Goal: Transaction & Acquisition: Book appointment/travel/reservation

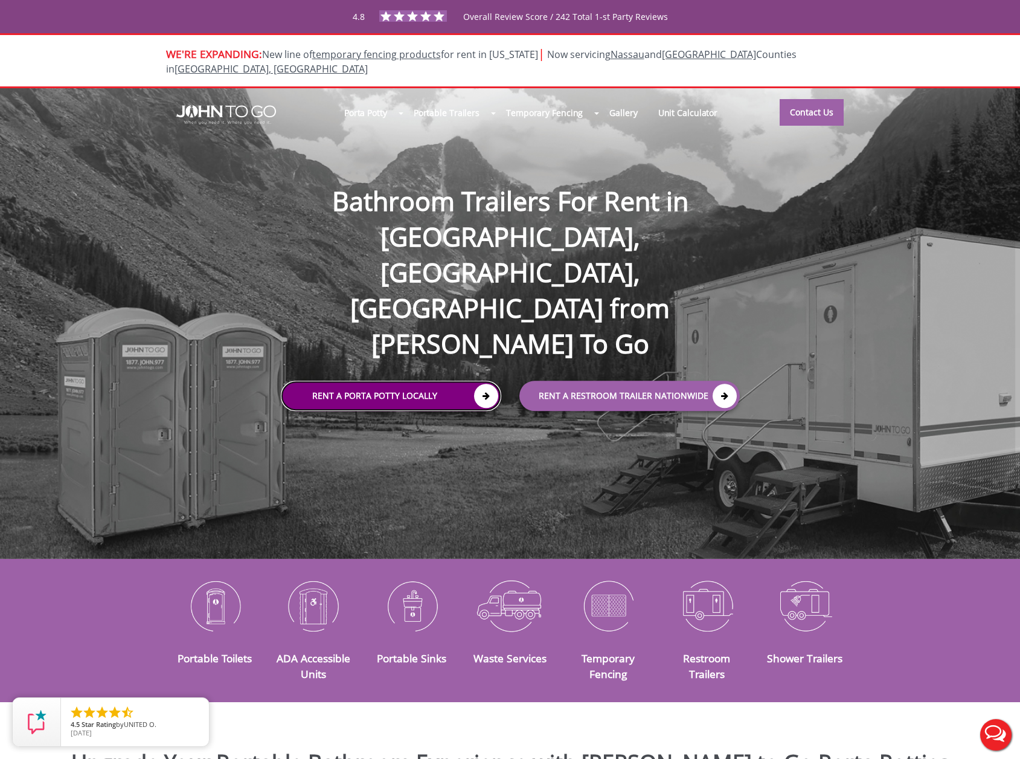
click at [281, 381] on link "Rent a Porta Potty Locally" at bounding box center [391, 396] width 221 height 30
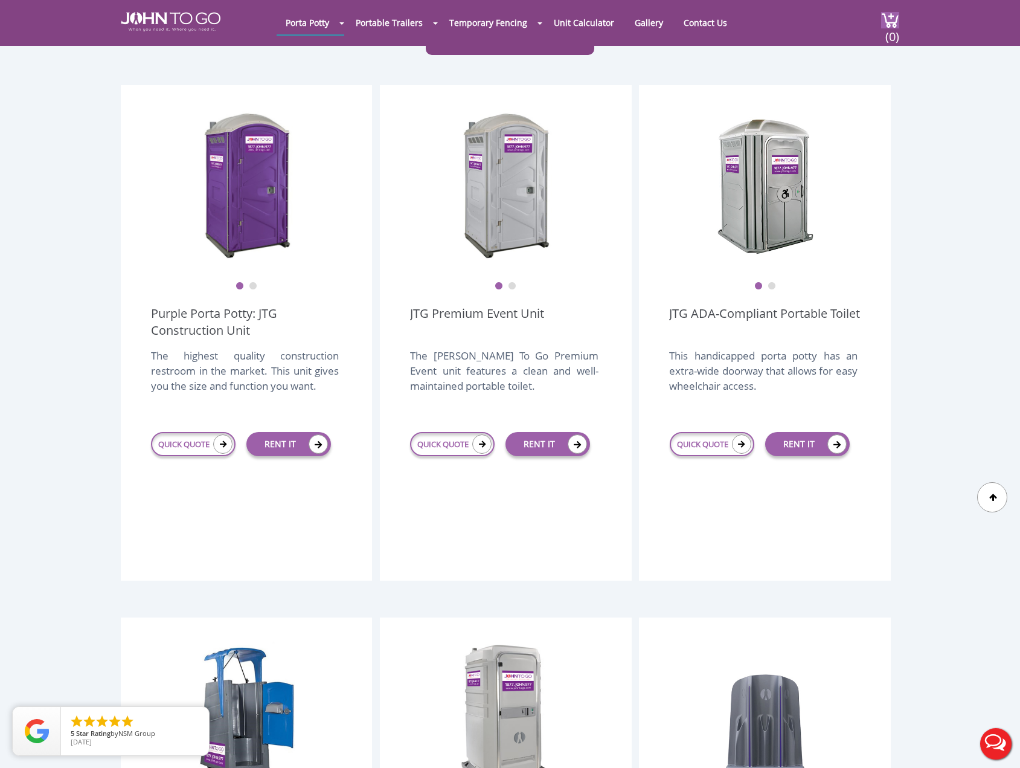
scroll to position [302, 0]
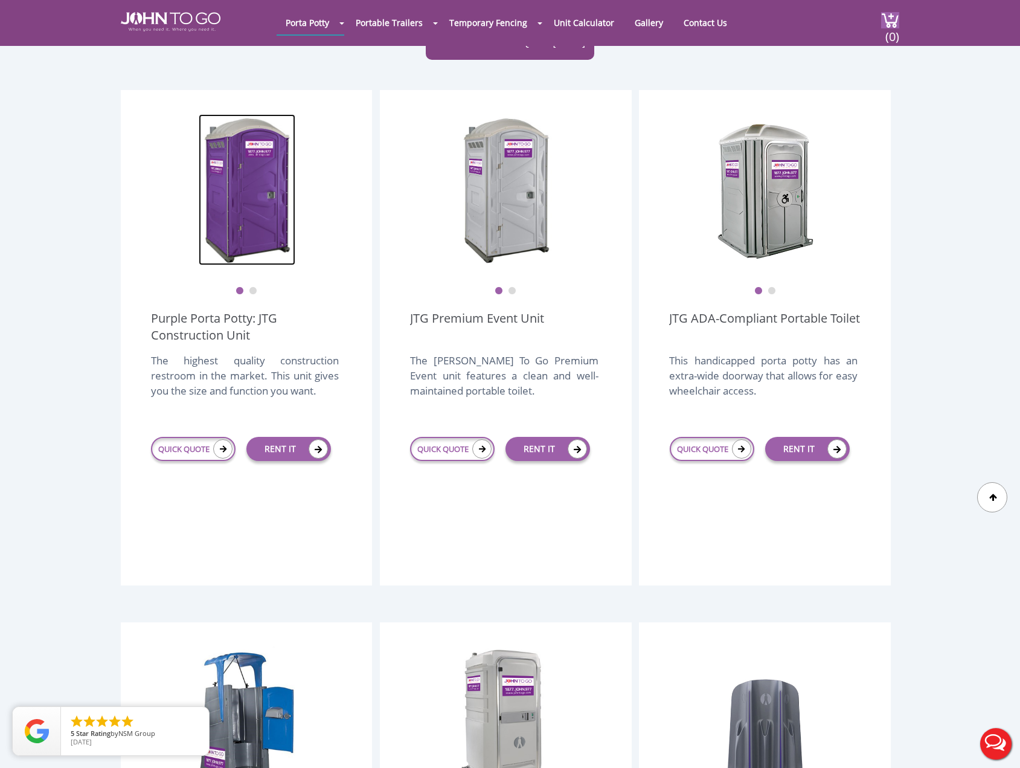
click at [258, 153] on img at bounding box center [247, 189] width 97 height 151
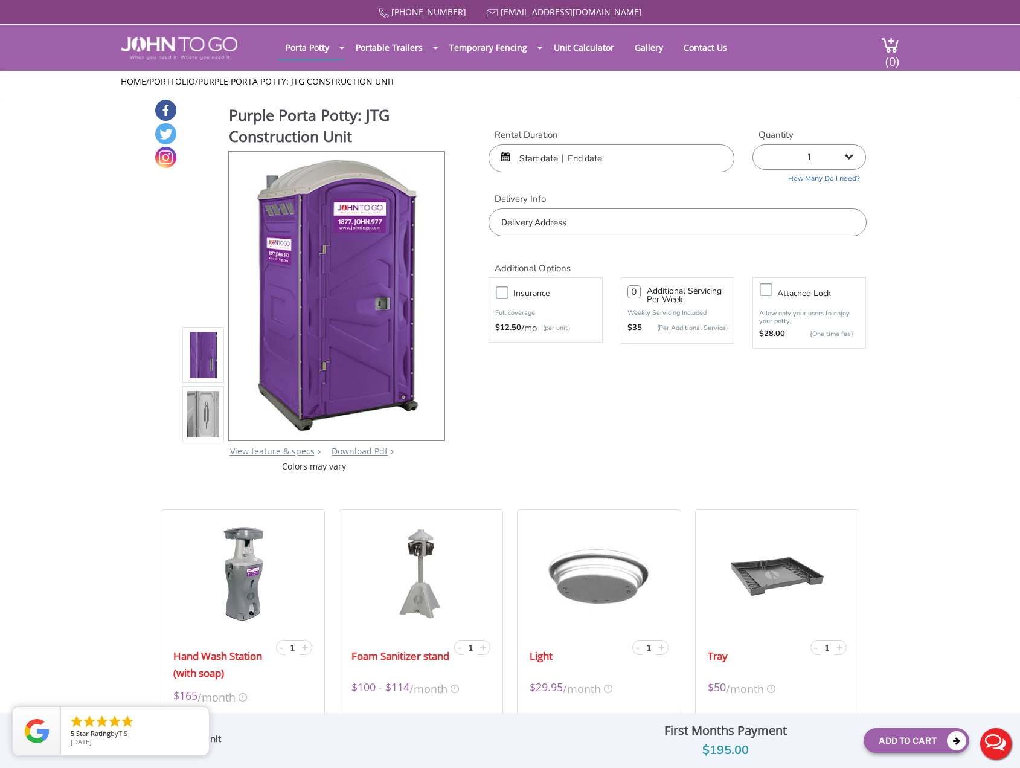
click at [198, 395] on img at bounding box center [203, 414] width 33 height 285
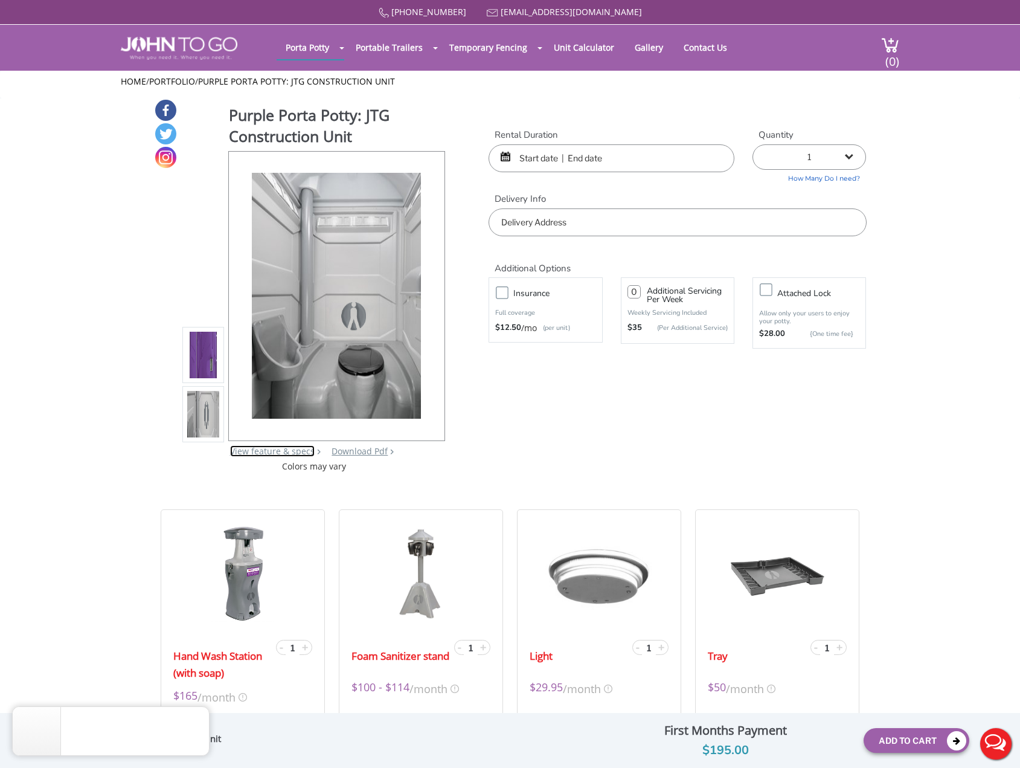
click at [270, 451] on link "View feature & specs" at bounding box center [272, 450] width 85 height 11
click at [431, 298] on div at bounding box center [429, 296] width 17 height 17
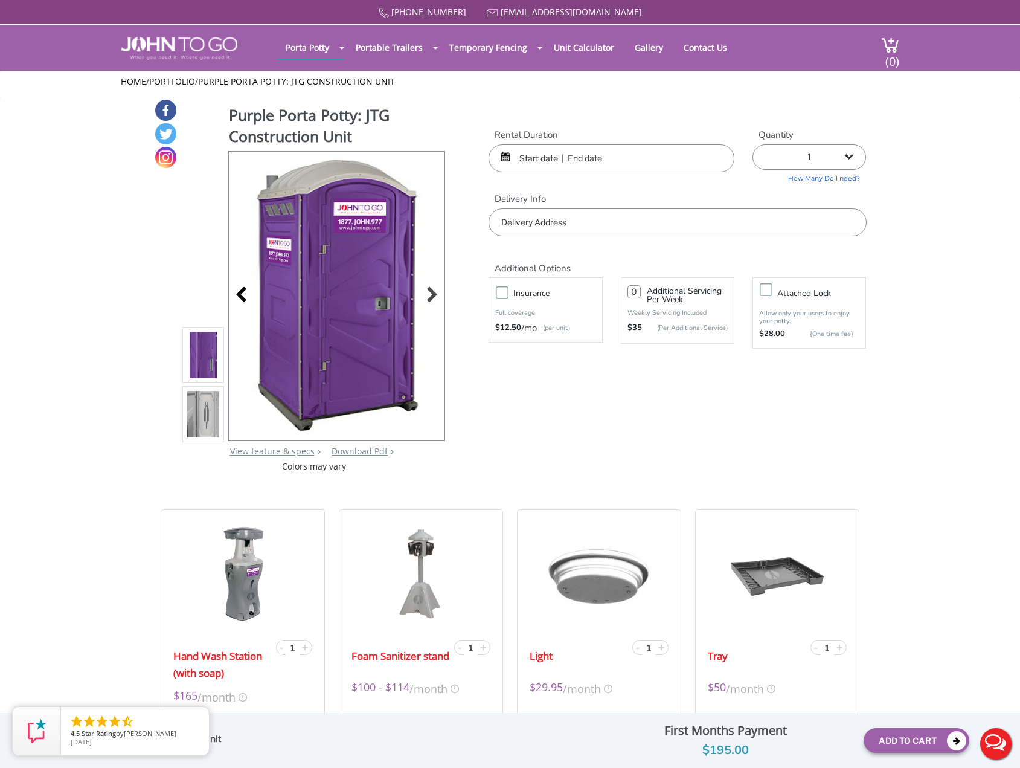
click at [240, 294] on div at bounding box center [244, 296] width 17 height 17
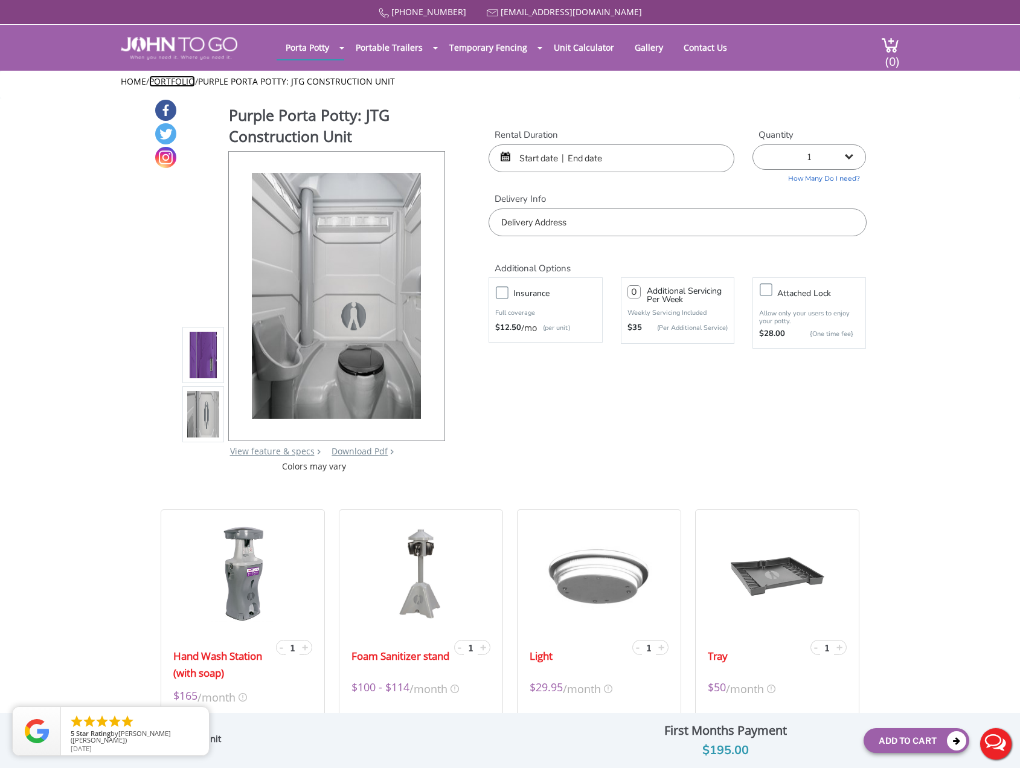
click at [179, 79] on link "Portfolio" at bounding box center [172, 81] width 46 height 11
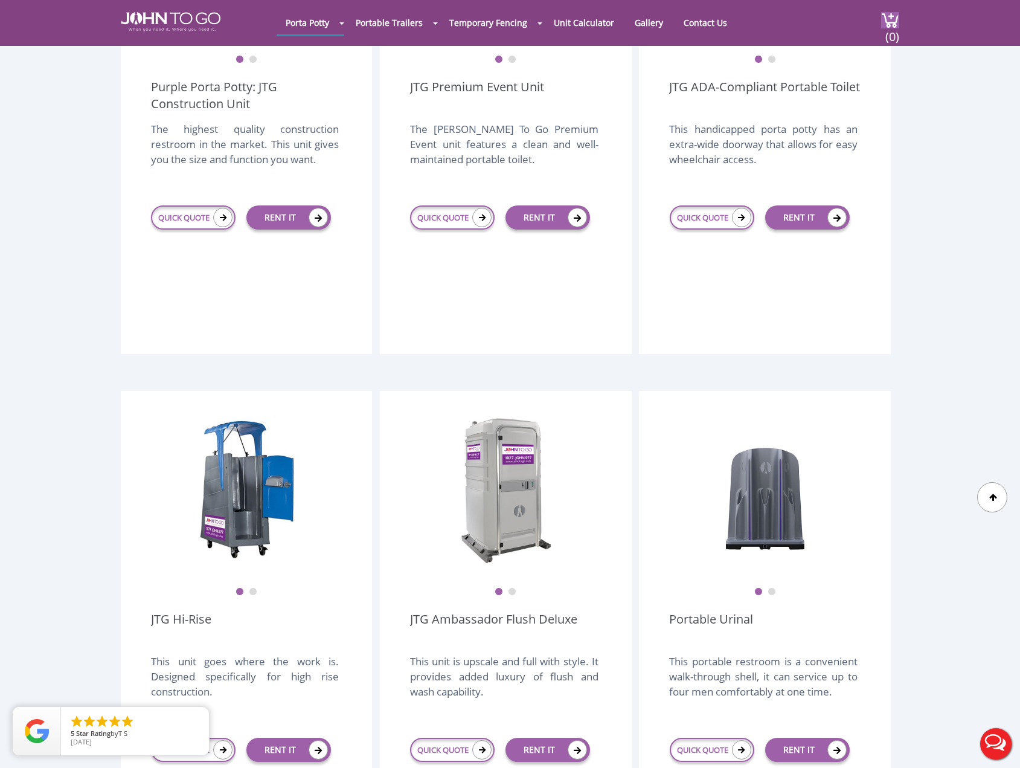
scroll to position [604, 0]
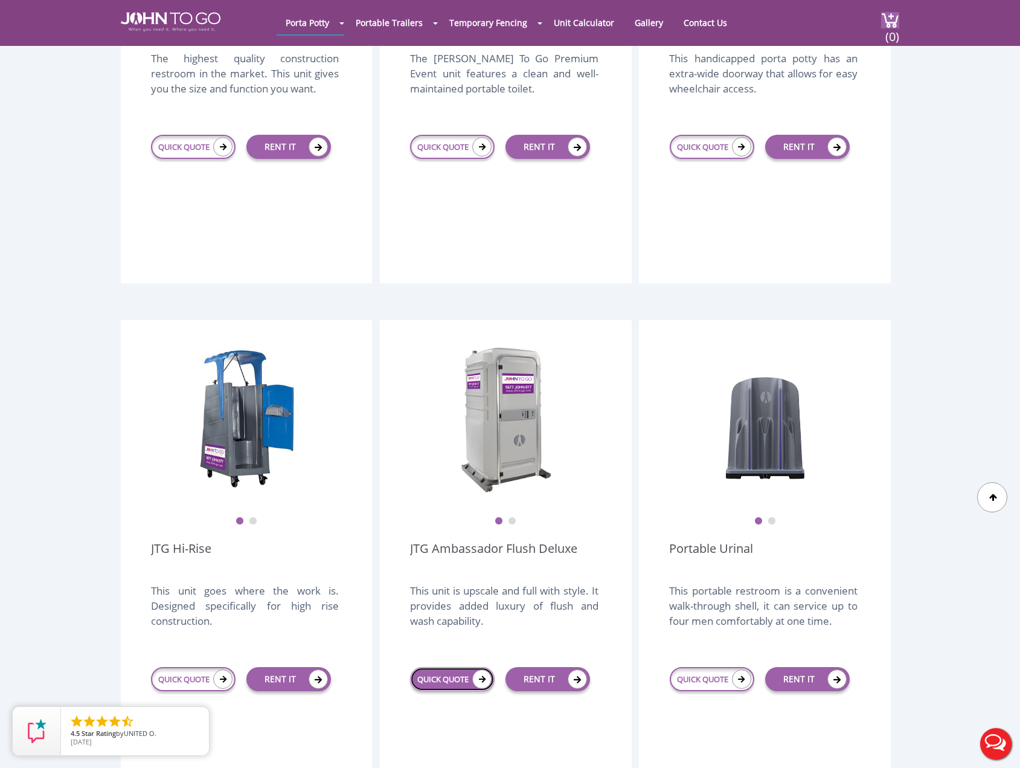
click at [449, 667] on link "QUICK QUOTE" at bounding box center [452, 679] width 85 height 24
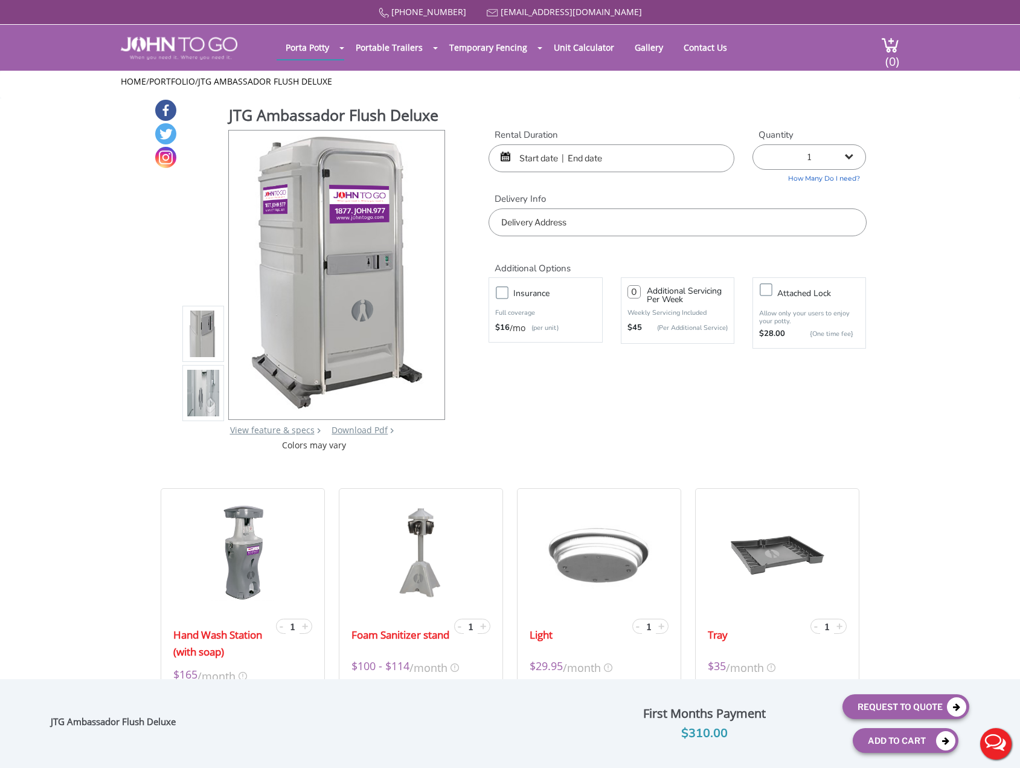
click at [531, 161] on input "text" at bounding box center [612, 158] width 246 height 28
click at [531, 159] on input "text" at bounding box center [612, 158] width 246 height 28
click at [506, 156] on div at bounding box center [612, 158] width 246 height 28
click at [506, 158] on div at bounding box center [612, 158] width 246 height 28
click at [533, 161] on input "text" at bounding box center [612, 158] width 246 height 28
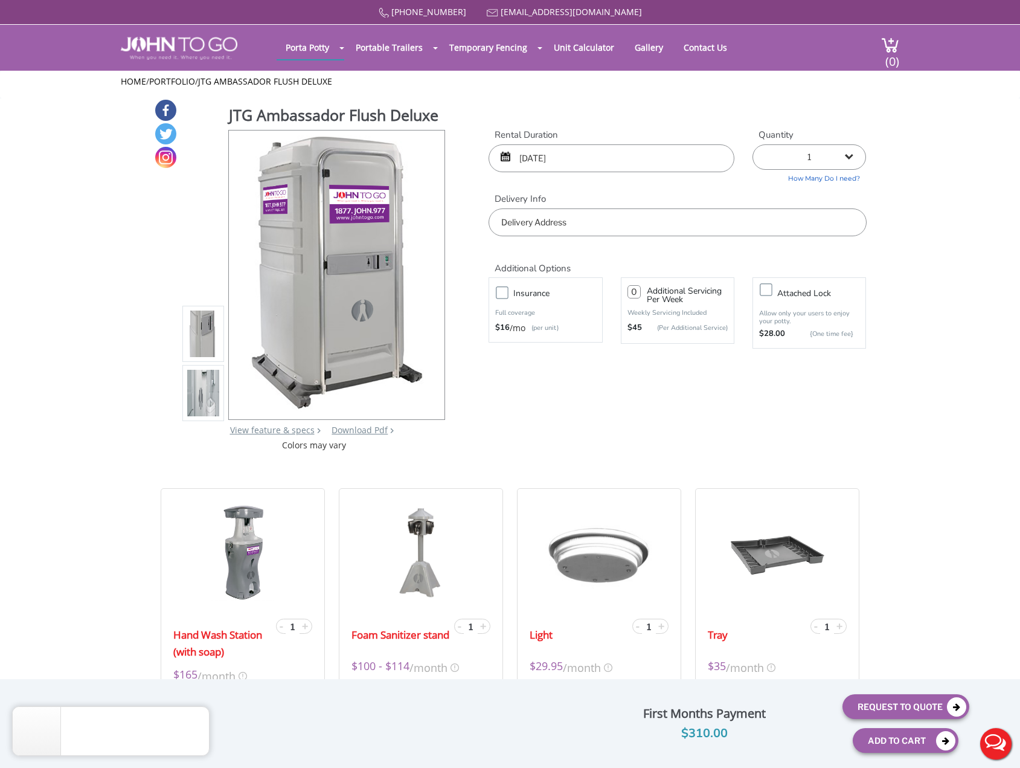
type input "09/12/25"
click at [616, 153] on input "09/12/25" at bounding box center [612, 158] width 246 height 28
click at [500, 153] on input "09/12/25" at bounding box center [612, 158] width 246 height 28
click at [509, 161] on input "09/12/25" at bounding box center [612, 158] width 246 height 28
click at [561, 227] on input "text" at bounding box center [678, 222] width 378 height 28
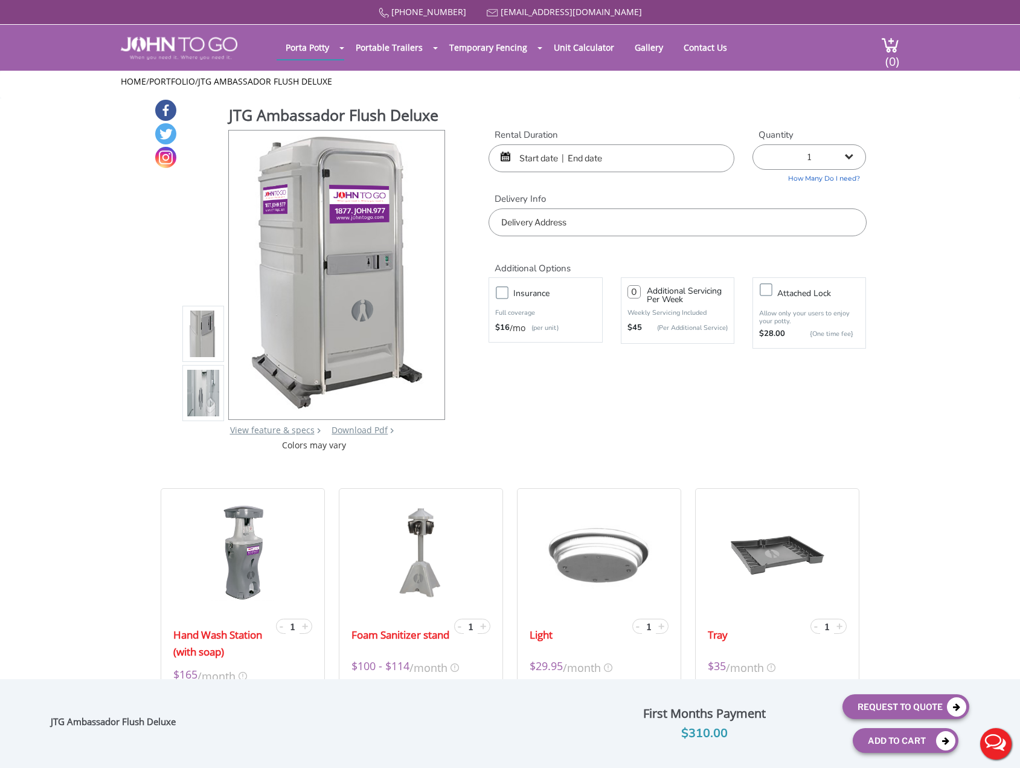
click at [517, 160] on input "text" at bounding box center [612, 158] width 246 height 28
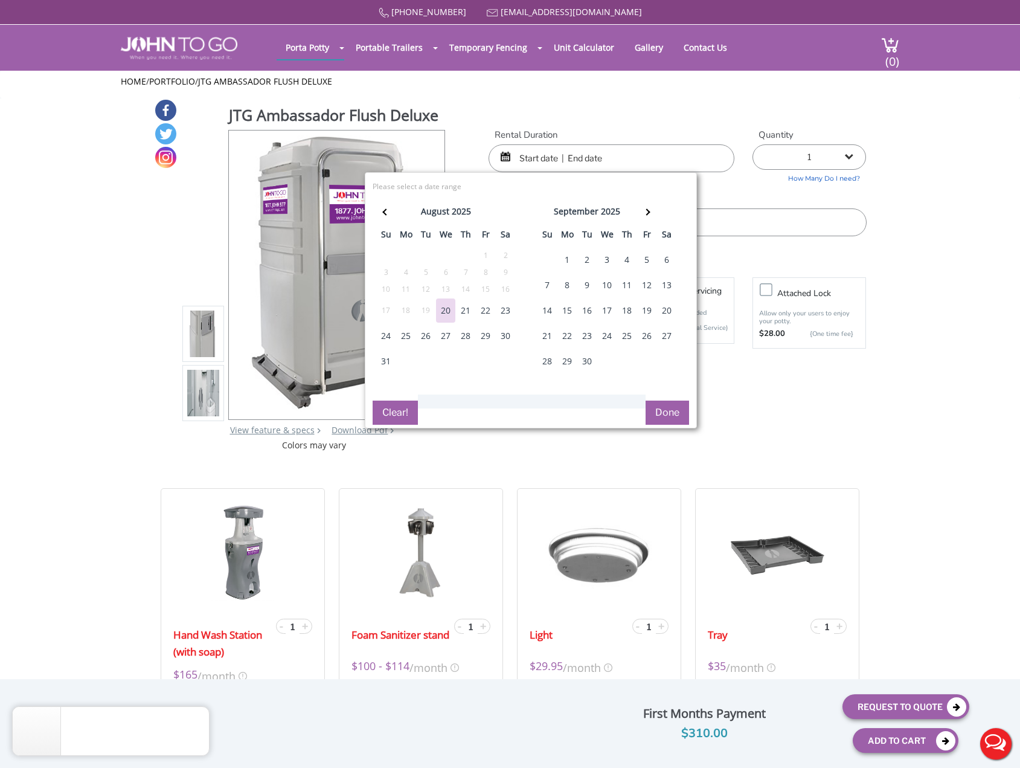
click at [647, 284] on div "12" at bounding box center [646, 285] width 19 height 24
click at [564, 309] on div "15" at bounding box center [567, 310] width 19 height 24
type input "[DATE] to [DATE]"
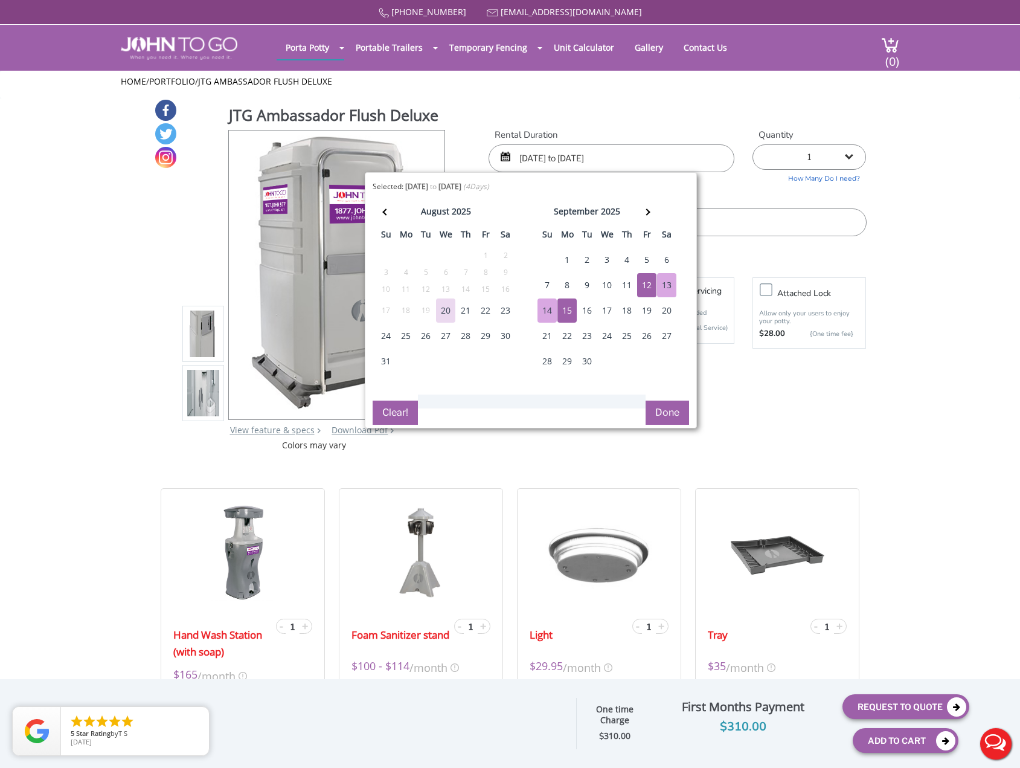
click at [663, 414] on button "Done" at bounding box center [668, 413] width 44 height 24
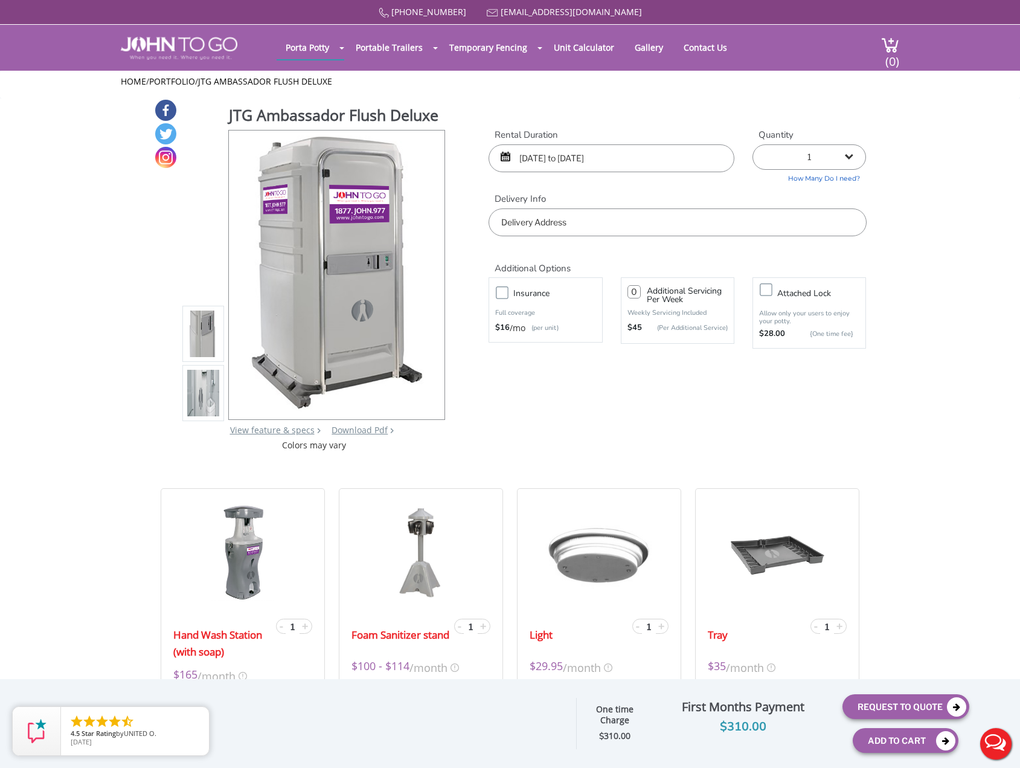
click at [555, 221] on input "text" at bounding box center [678, 222] width 378 height 28
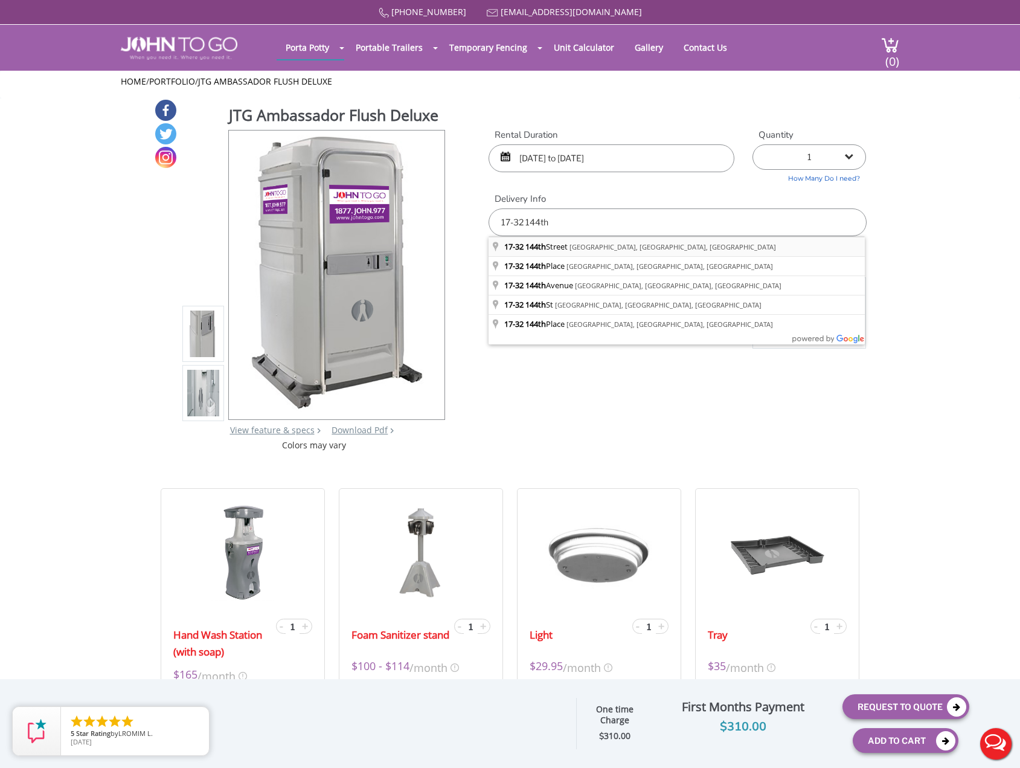
type input "17-32 144th Street, Jamaica, NY, USA"
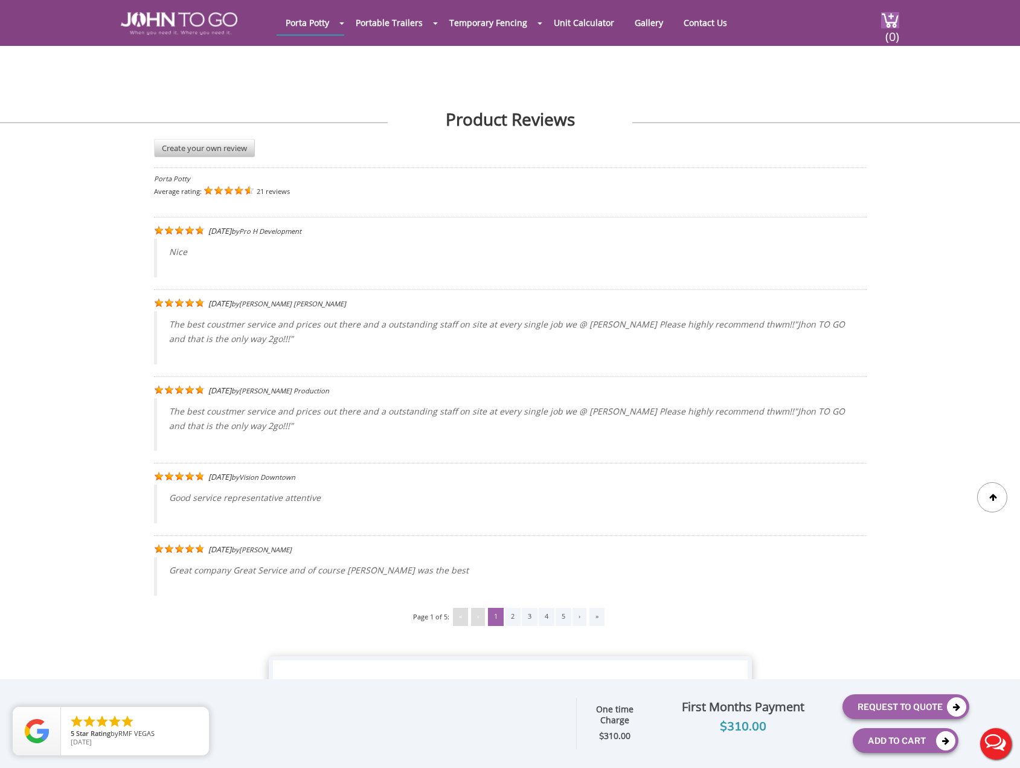
scroll to position [2626, 0]
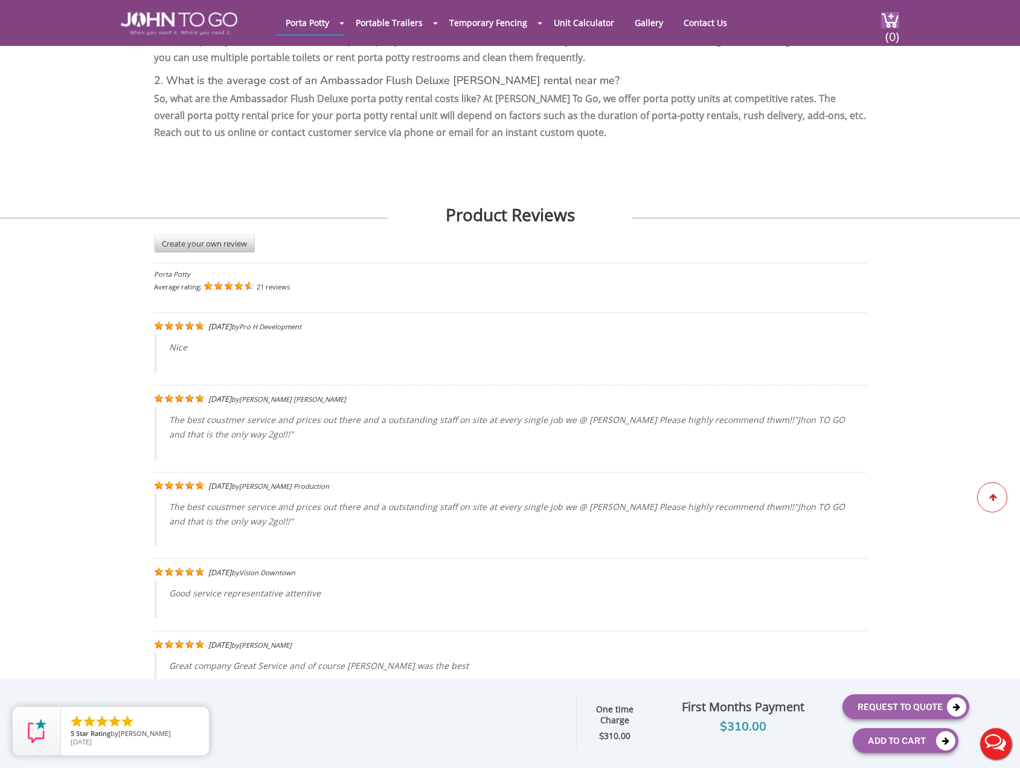
click at [990, 501] on div at bounding box center [993, 497] width 30 height 30
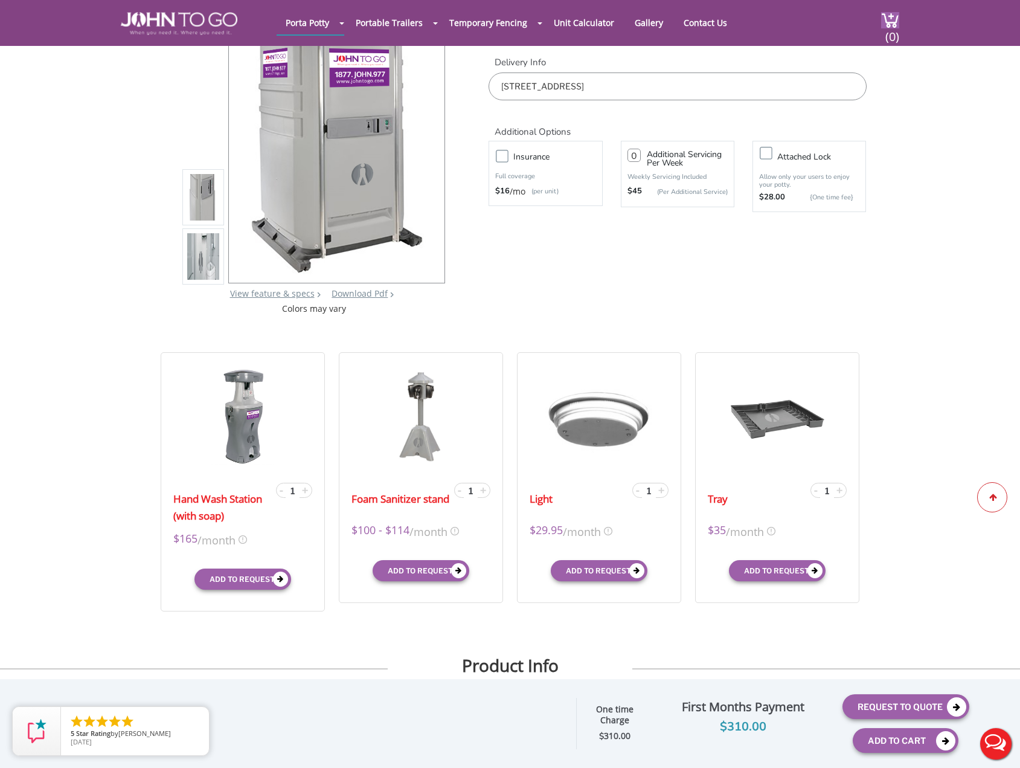
scroll to position [0, 0]
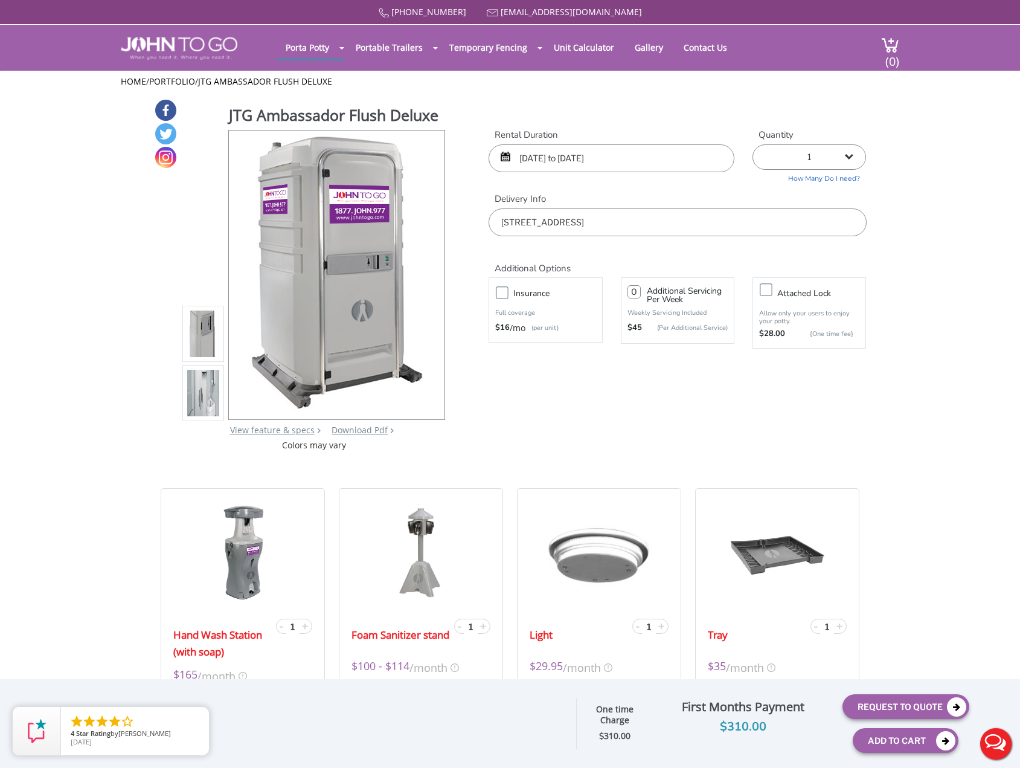
click at [205, 399] on img at bounding box center [203, 393] width 33 height 285
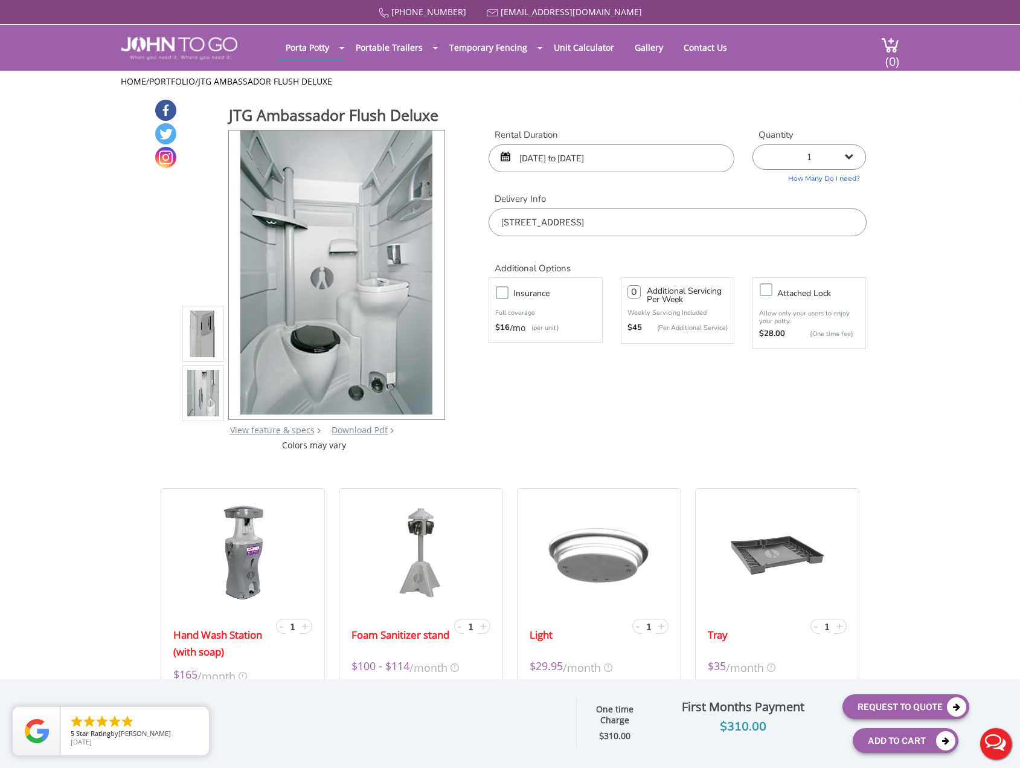
click at [196, 326] on img at bounding box center [203, 334] width 33 height 285
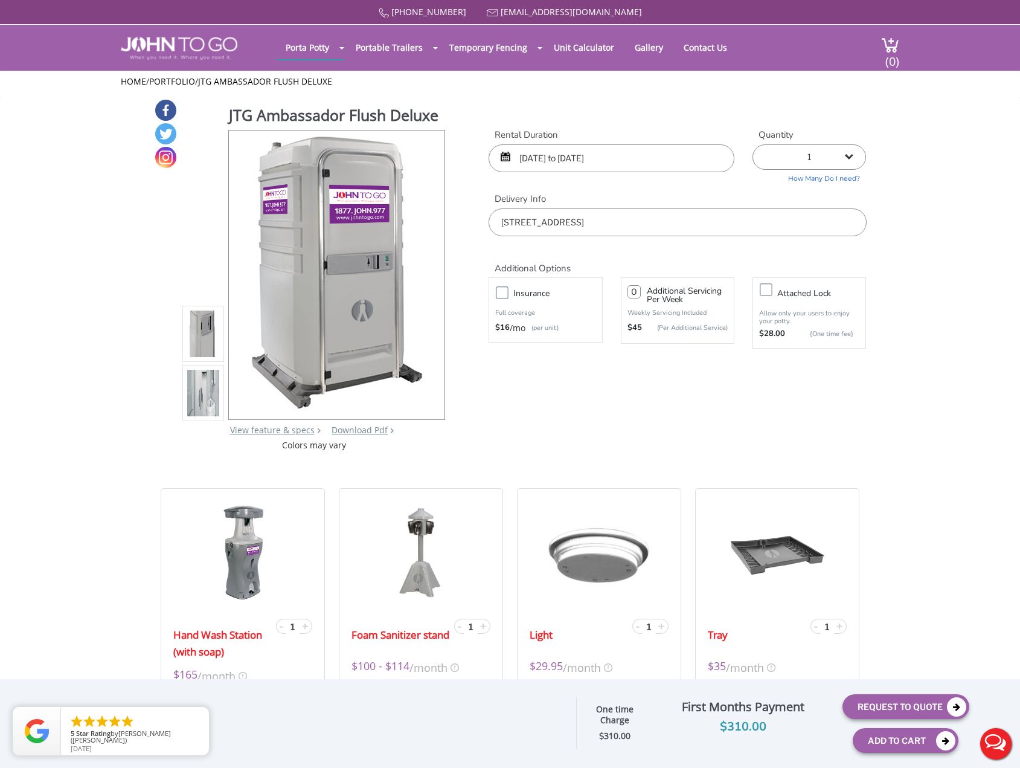
click at [508, 290] on label "Insurance" at bounding box center [558, 293] width 100 height 15
click at [0, 0] on input "Insurance" at bounding box center [0, 0] width 0 height 0
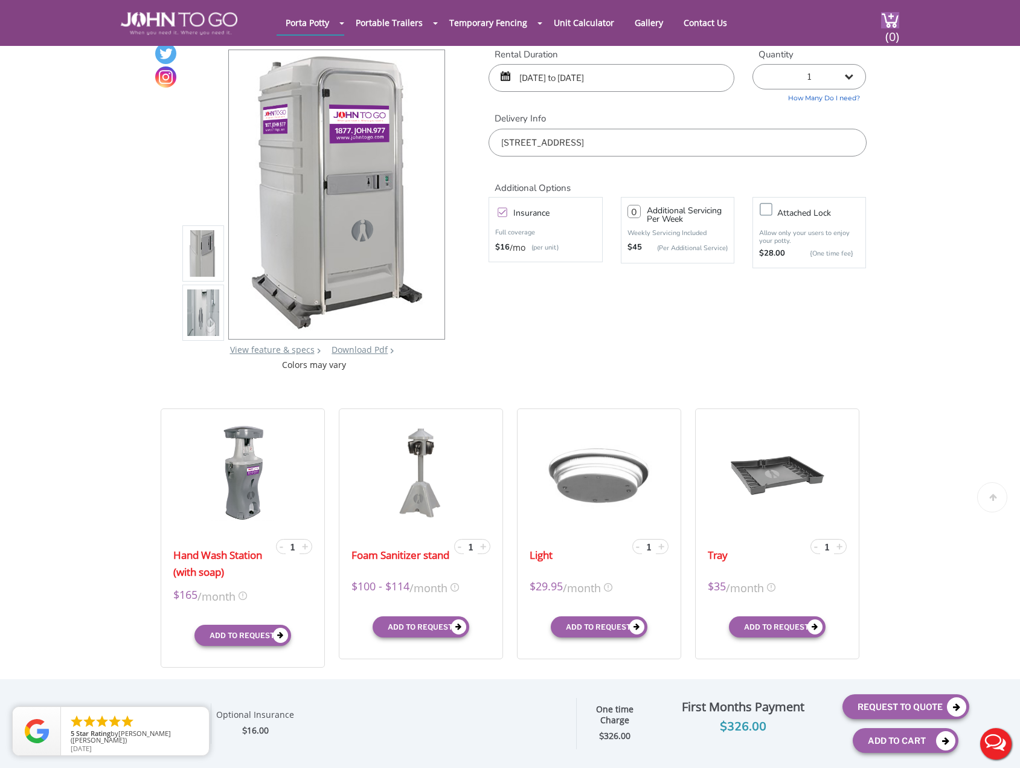
scroll to position [242, 0]
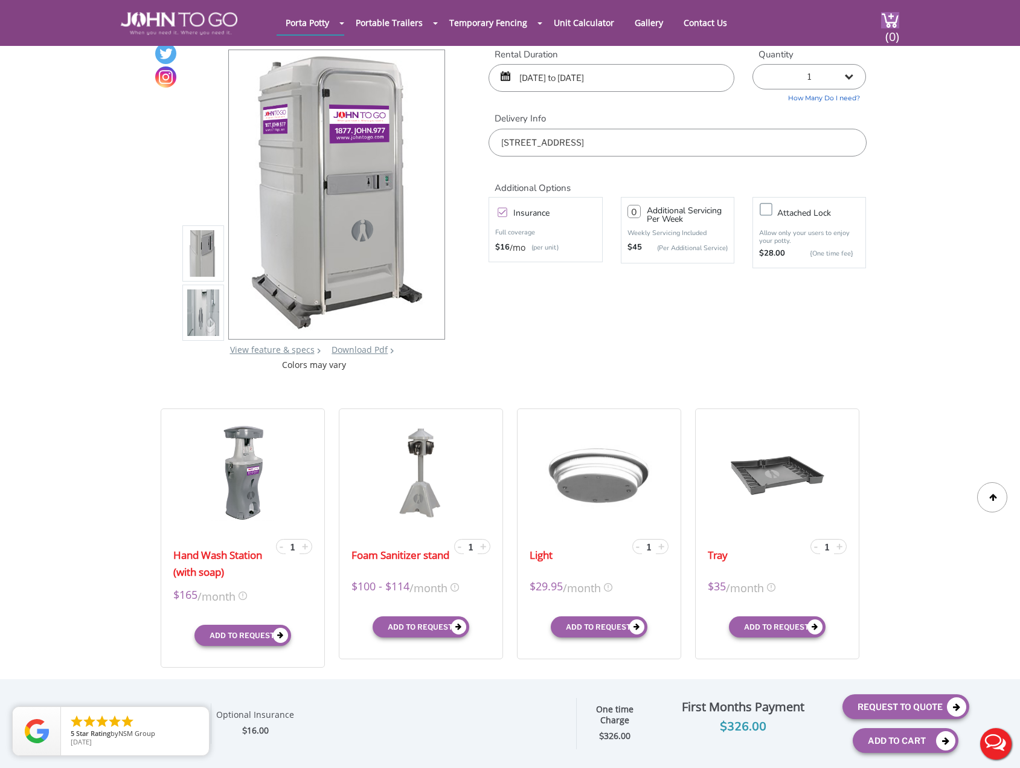
scroll to position [0, 0]
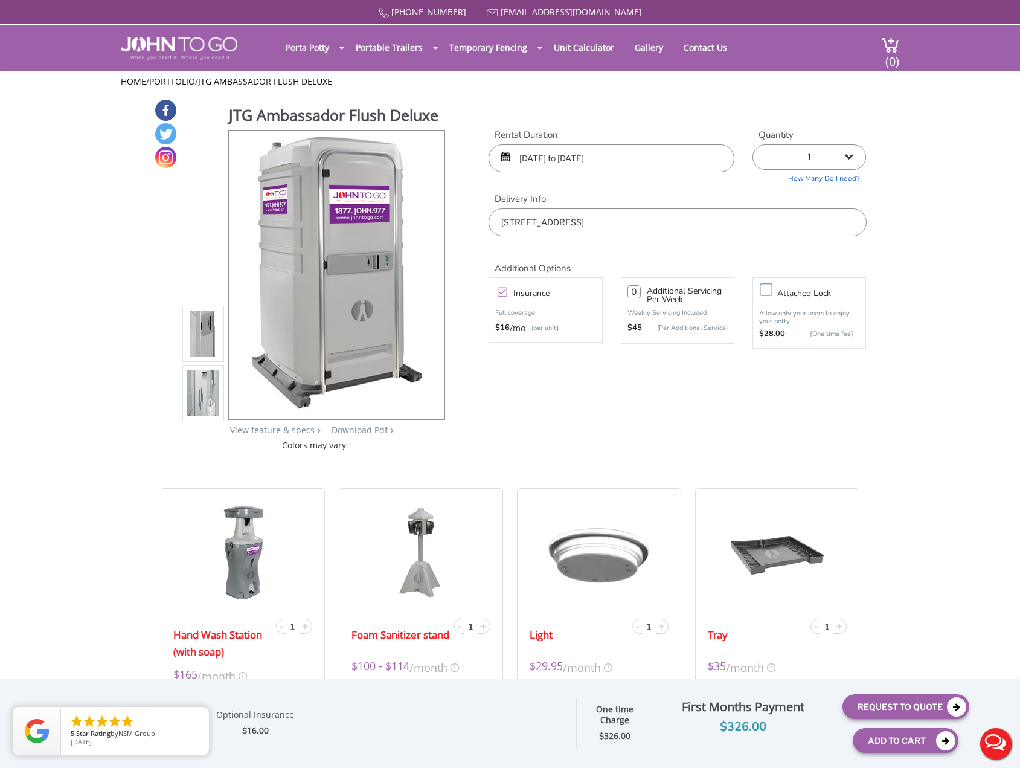
drag, startPoint x: 229, startPoint y: 111, endPoint x: 462, endPoint y: 111, distance: 232.6
click at [462, 111] on div "JTG Ambassador Flush Deluxe View feature & specs Download Pdf Product PDF Addon…" at bounding box center [510, 274] width 713 height 353
drag, startPoint x: 229, startPoint y: 117, endPoint x: 436, endPoint y: 124, distance: 206.7
click at [436, 124] on h1 "JTG Ambassador Flush Deluxe" at bounding box center [338, 117] width 218 height 24
copy h1 "JTG Ambassador Flush Deluxe"
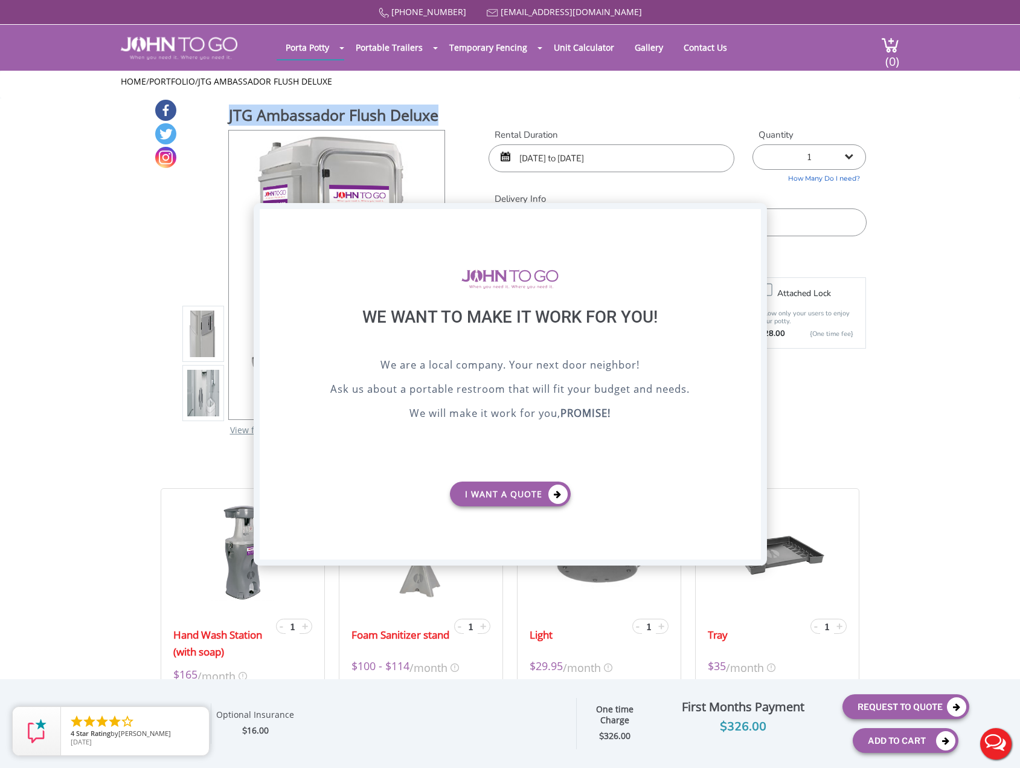
click at [749, 224] on div "X" at bounding box center [751, 219] width 19 height 21
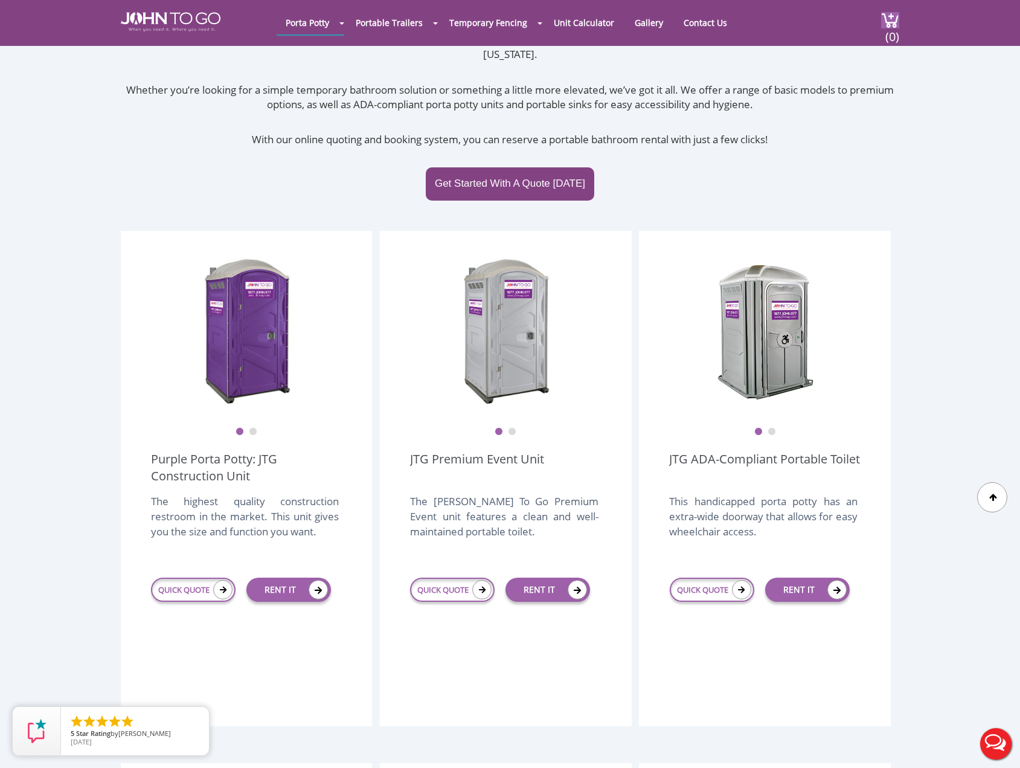
scroll to position [121, 0]
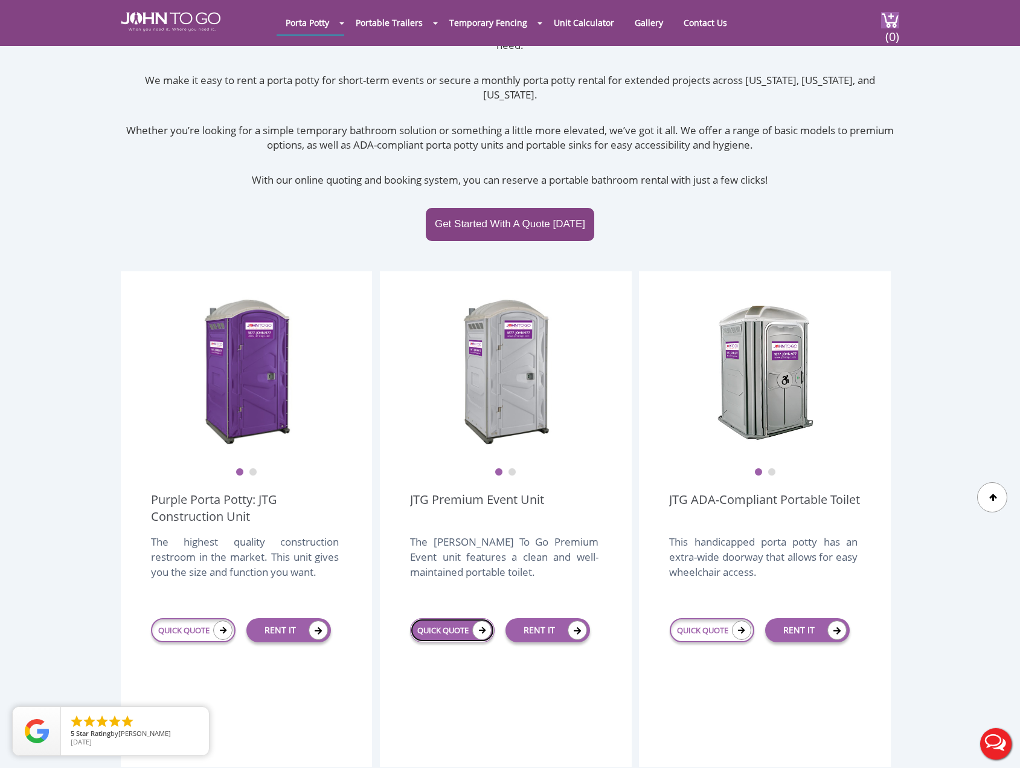
click at [478, 620] on icon at bounding box center [481, 629] width 19 height 19
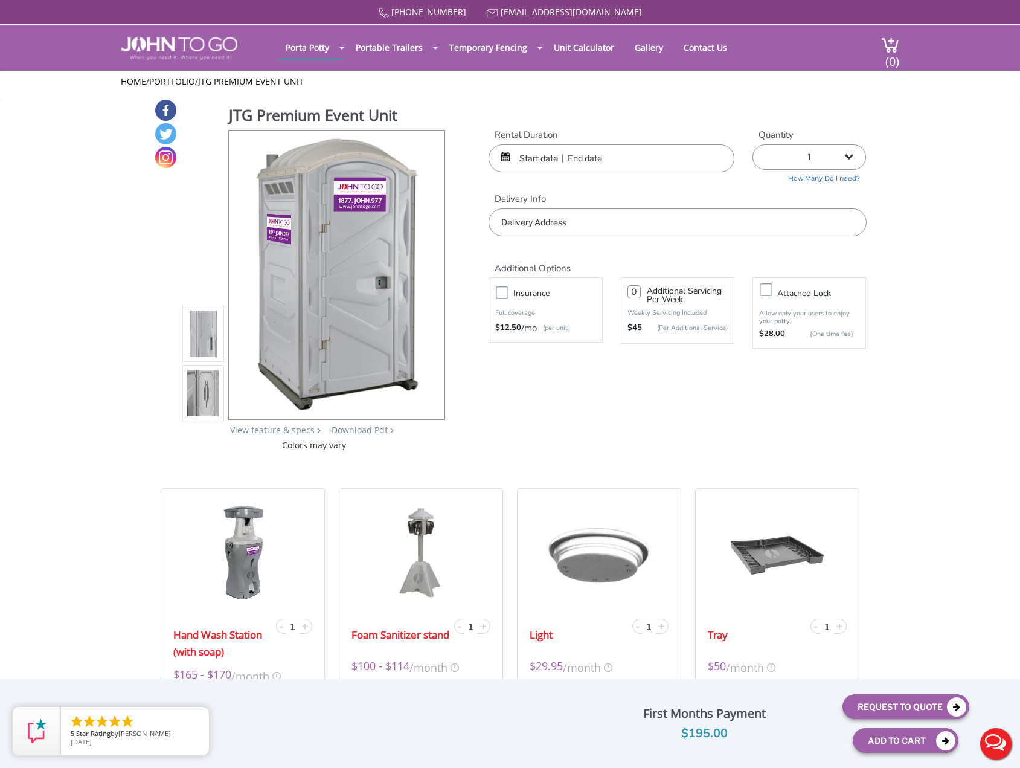
click at [508, 291] on label "Insurance" at bounding box center [558, 293] width 100 height 15
click at [0, 0] on input "Insurance" at bounding box center [0, 0] width 0 height 0
type input "0"
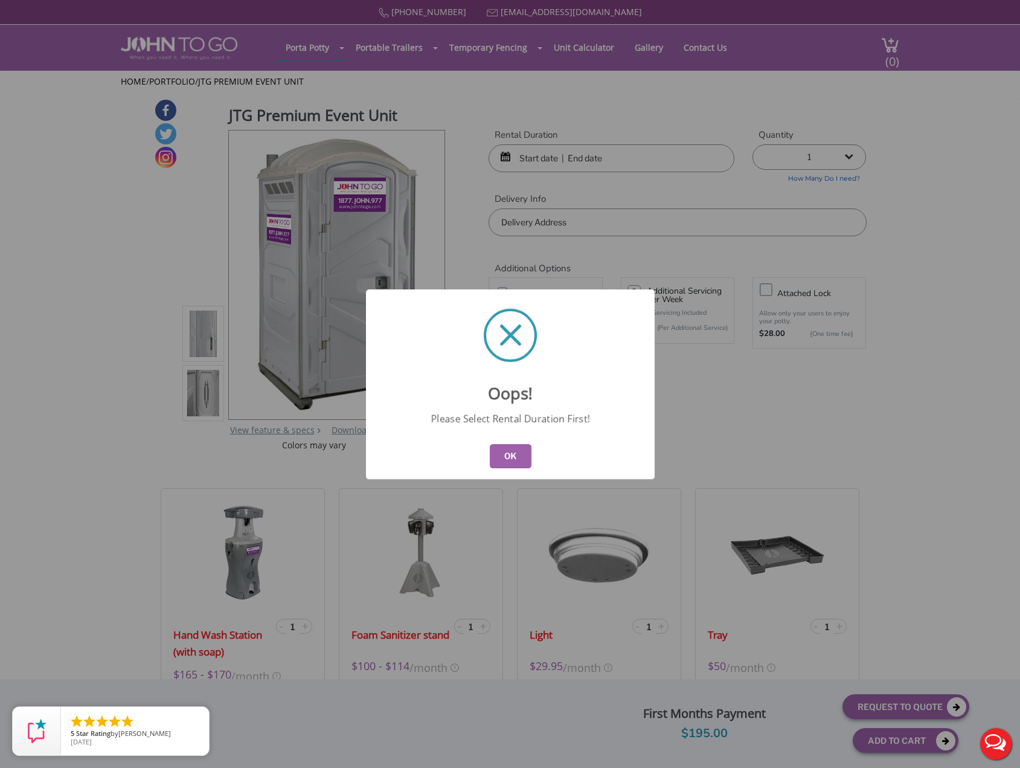
click at [497, 458] on button "OK" at bounding box center [510, 456] width 42 height 24
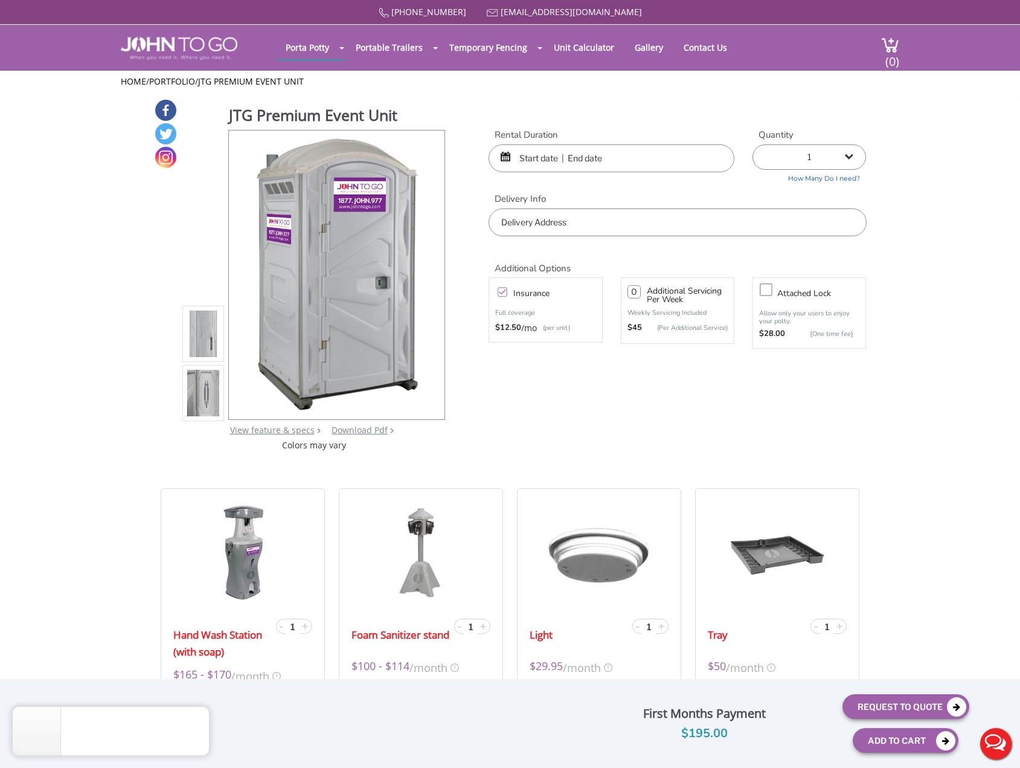
click at [523, 158] on input "text" at bounding box center [612, 158] width 246 height 28
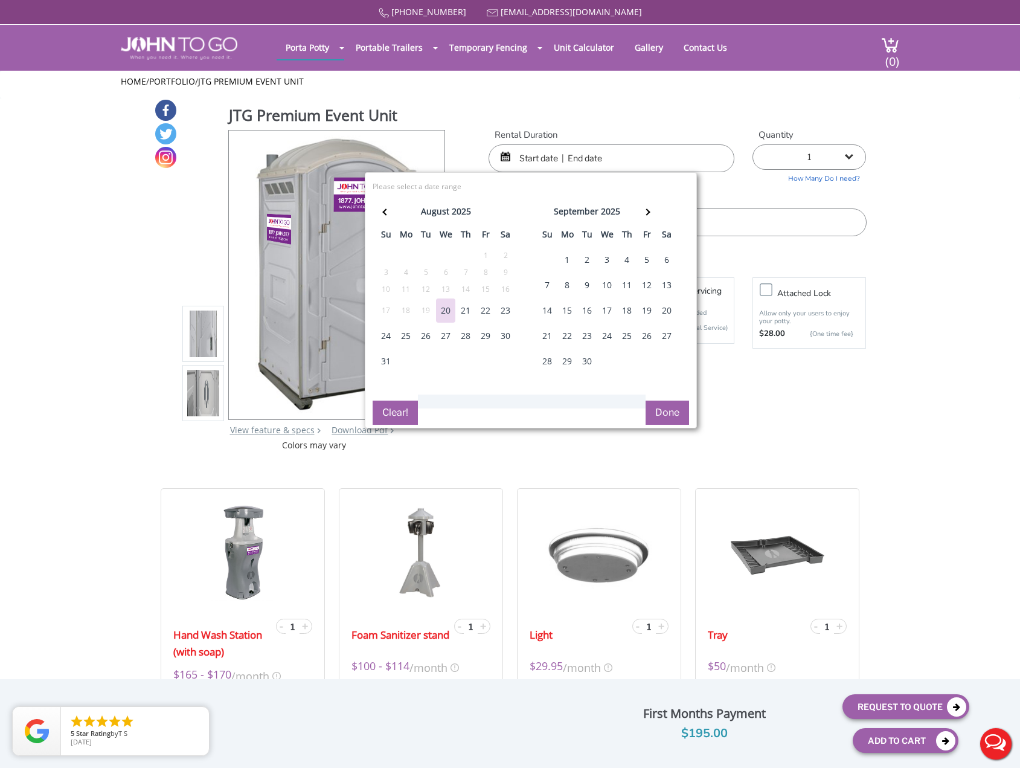
click at [646, 282] on div "12" at bounding box center [646, 285] width 19 height 24
click at [572, 307] on div "15" at bounding box center [567, 310] width 19 height 24
type input "[DATE] to [DATE]"
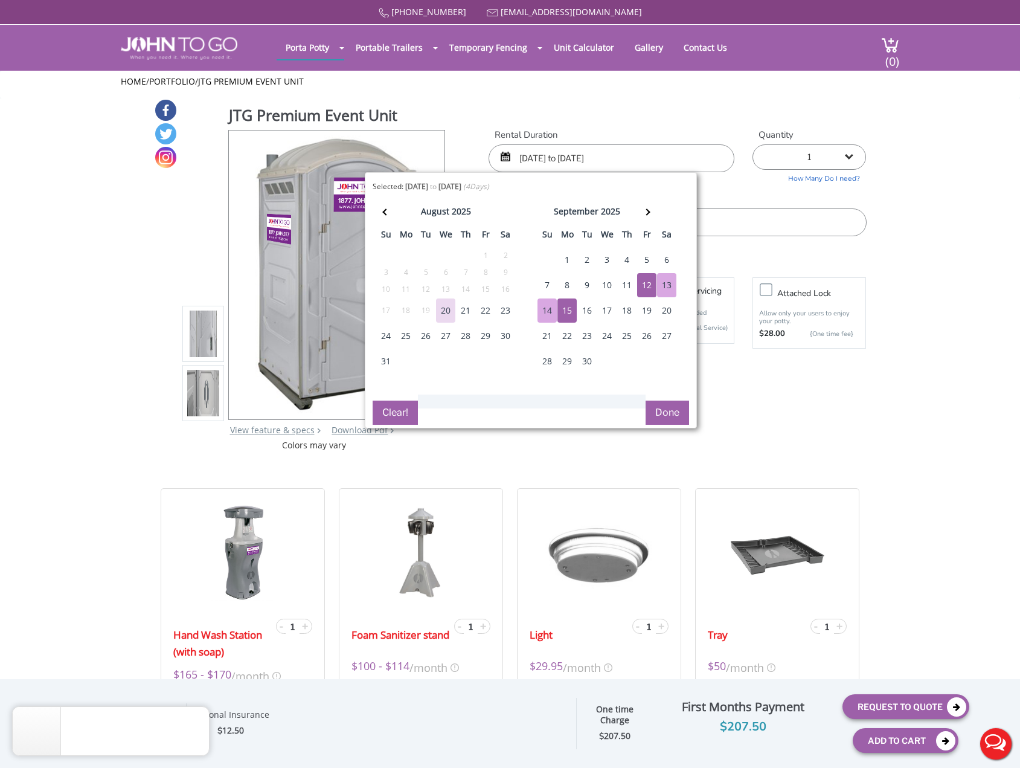
click at [662, 405] on button "Done" at bounding box center [668, 413] width 44 height 24
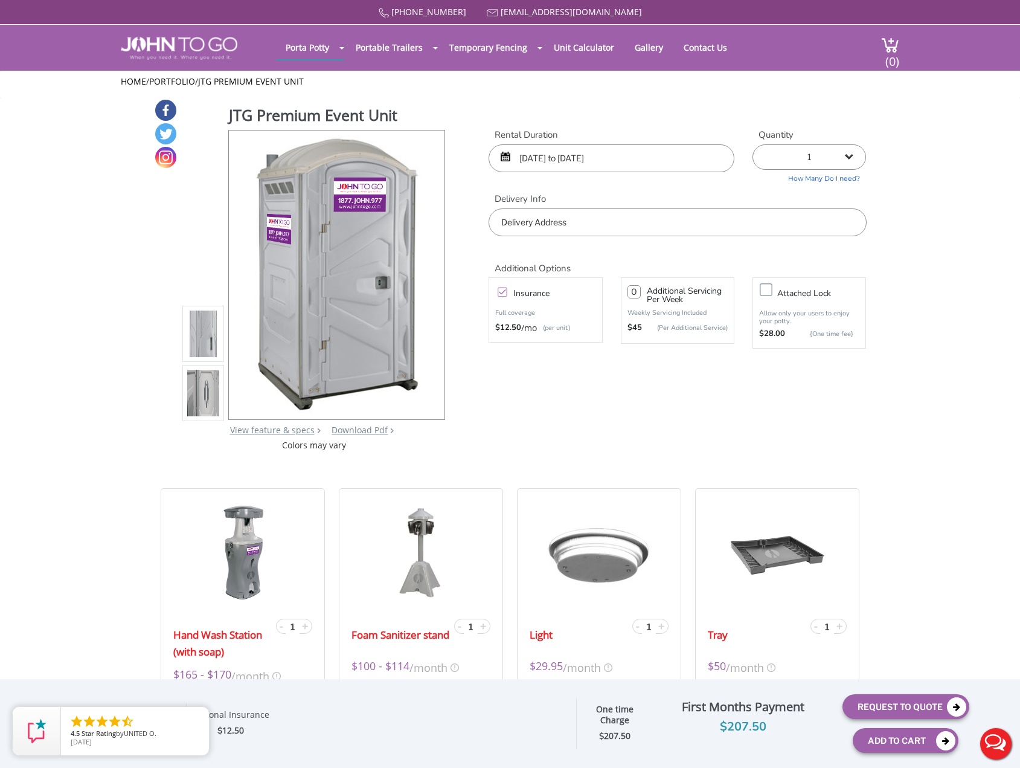
click at [606, 218] on input "text" at bounding box center [678, 222] width 378 height 28
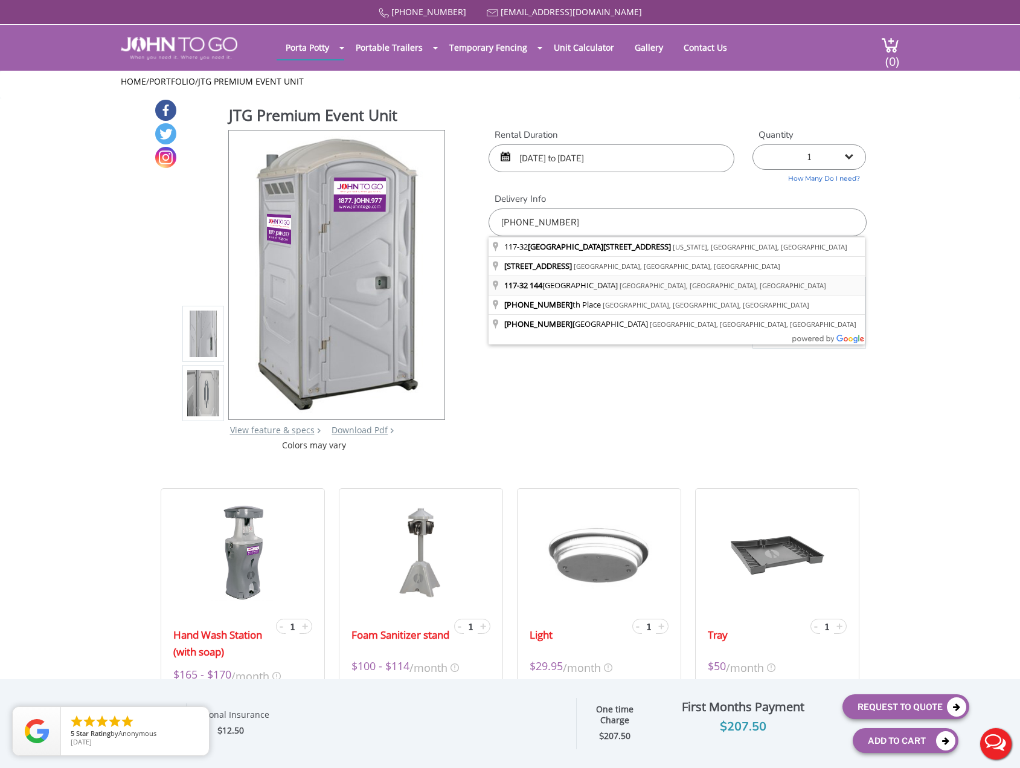
type input "[STREET_ADDRESS]"
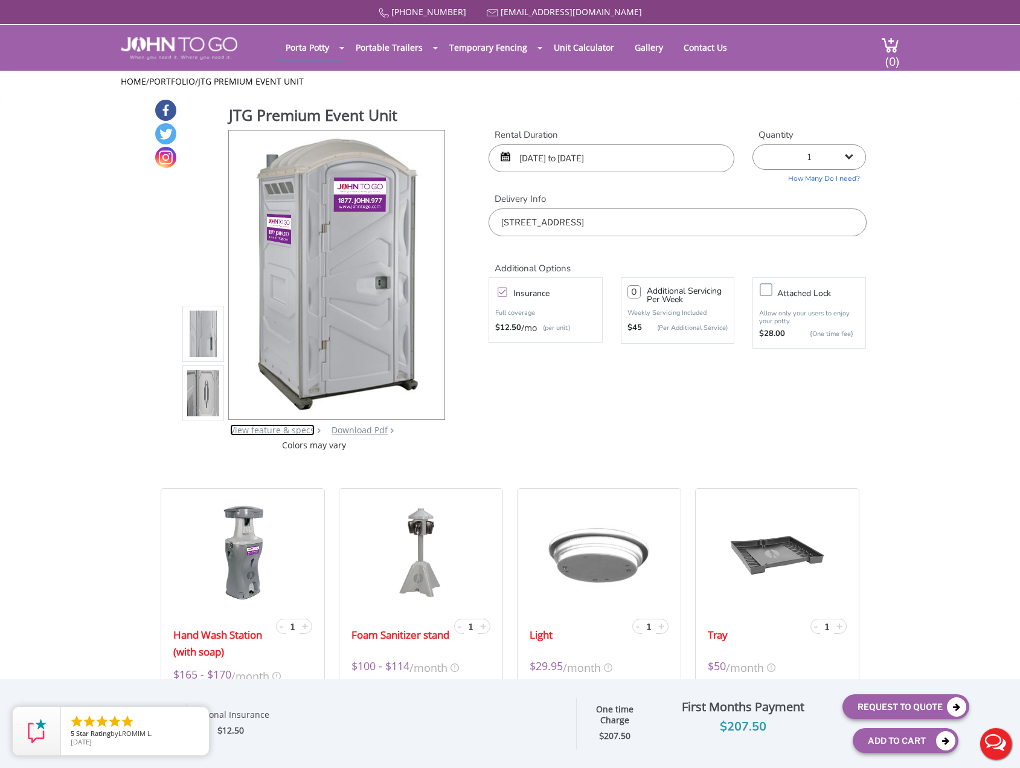
click at [269, 429] on link "View feature & specs" at bounding box center [272, 429] width 85 height 11
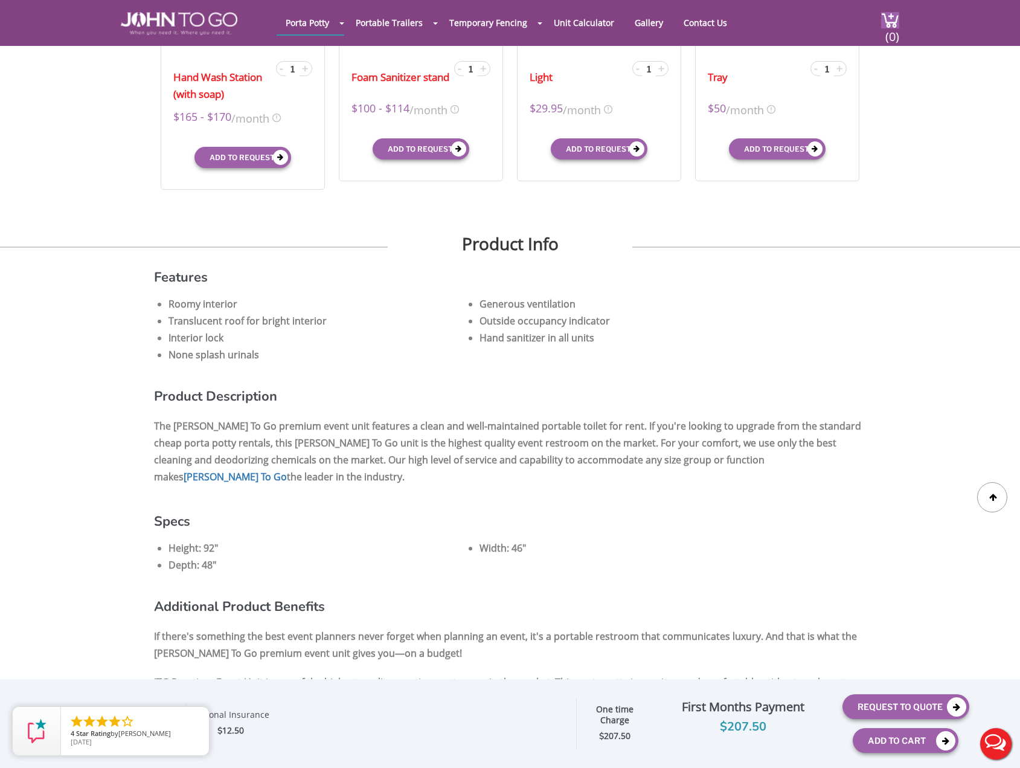
scroll to position [405, 0]
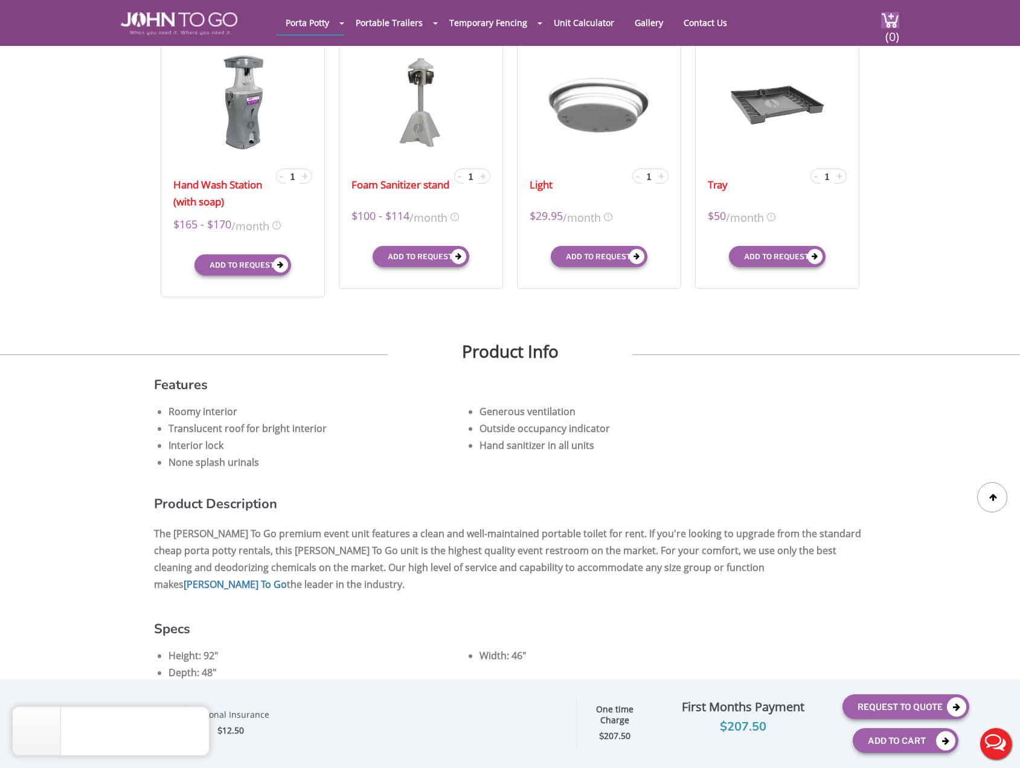
click at [364, 414] on li "Roomy interior" at bounding box center [317, 411] width 297 height 17
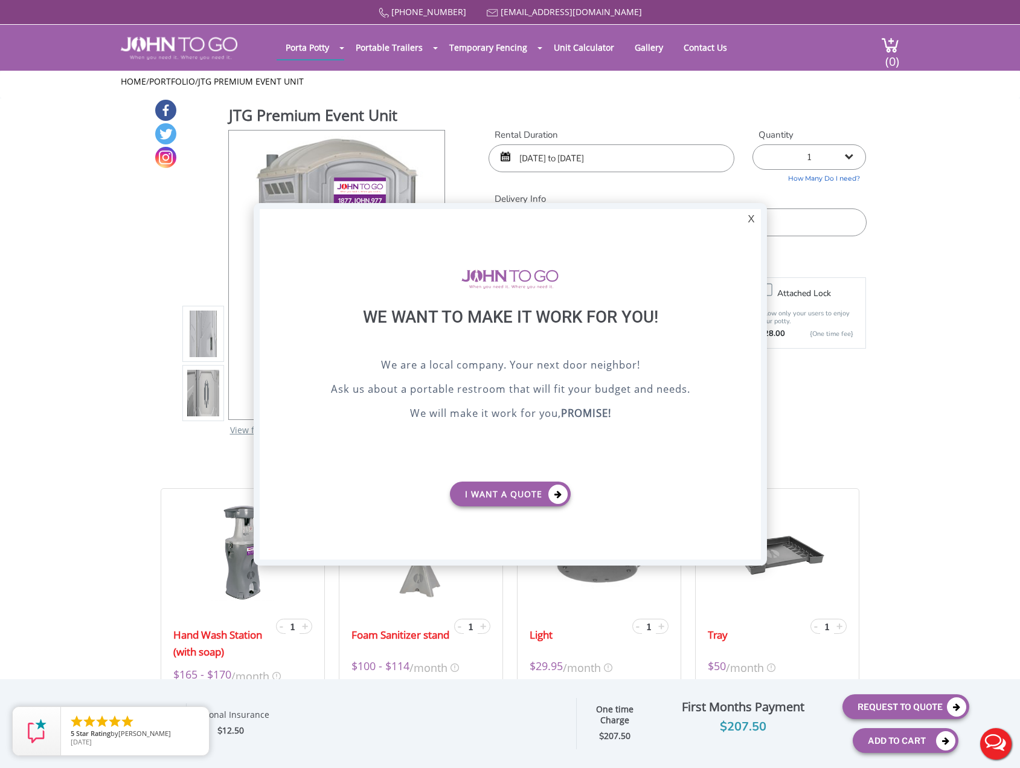
scroll to position [0, 0]
click at [409, 44] on div at bounding box center [510, 384] width 1020 height 768
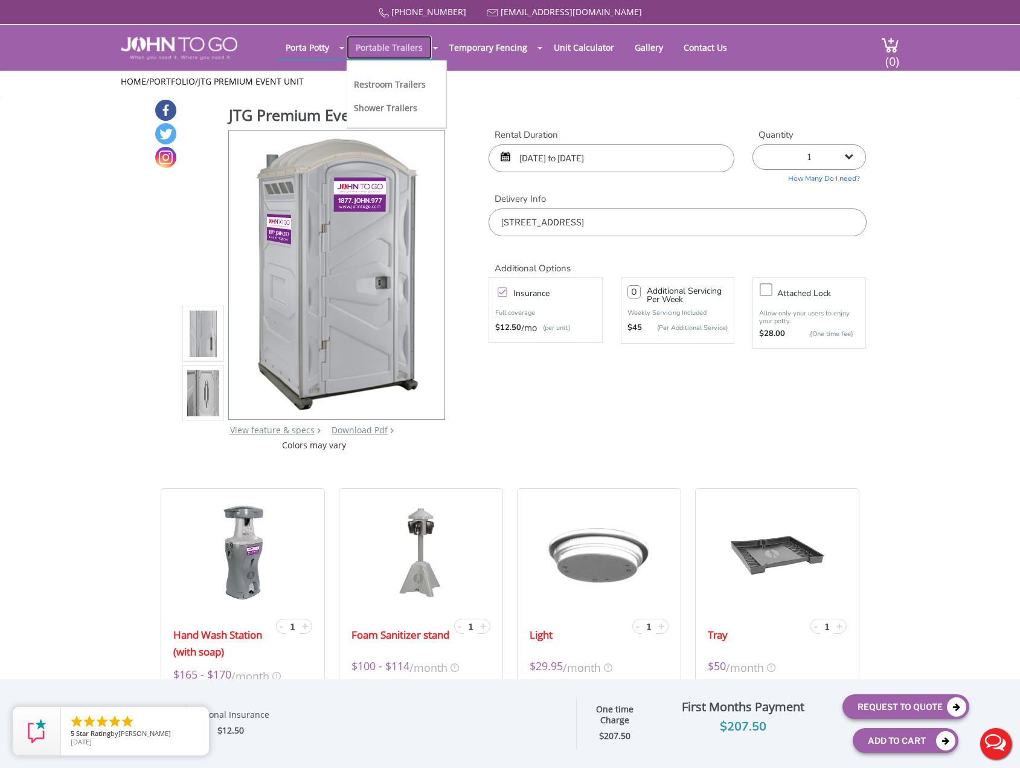
click at [404, 55] on link "Portable Trailers" at bounding box center [389, 48] width 85 height 24
